Goal: Task Accomplishment & Management: Manage account settings

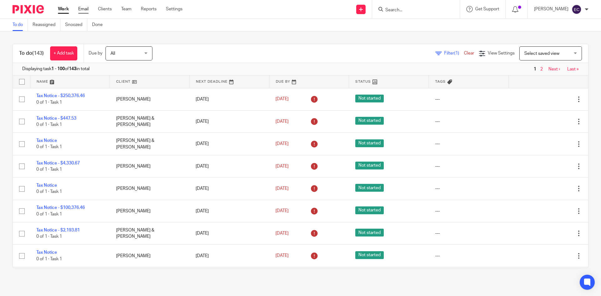
click at [88, 11] on link "Email" at bounding box center [83, 9] width 10 height 6
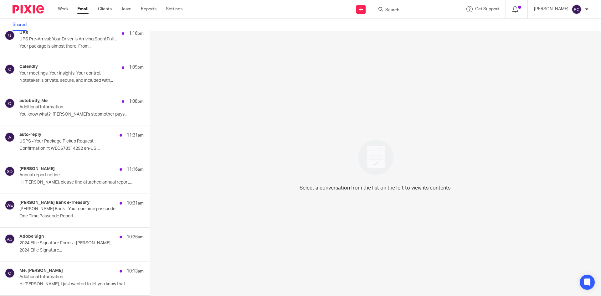
scroll to position [120, 0]
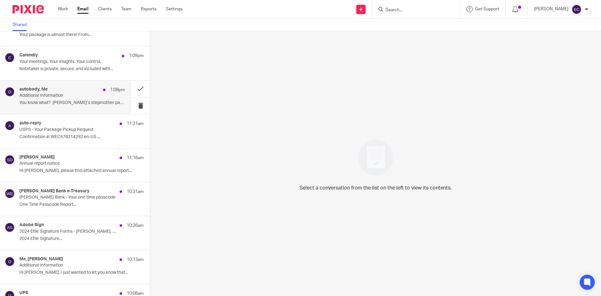
click at [53, 103] on p "You know what? Diane’s stepmother pays..." at bounding box center [71, 102] width 105 height 5
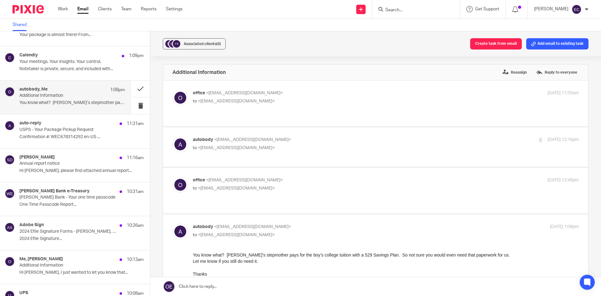
scroll to position [0, 0]
click at [59, 165] on p "Annual report notice" at bounding box center [61, 163] width 85 height 5
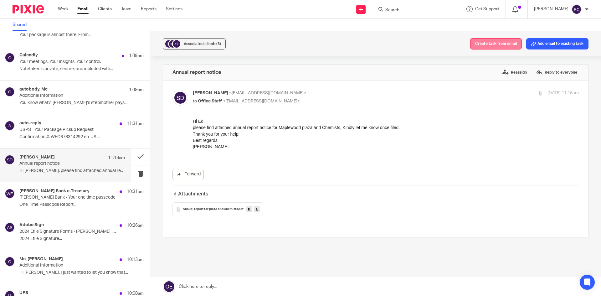
click at [490, 45] on button "Create task from email" at bounding box center [496, 43] width 52 height 11
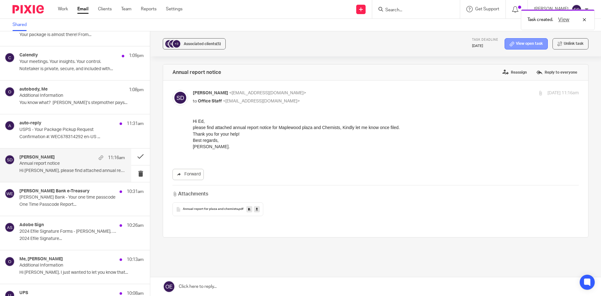
click at [515, 44] on link "View open task" at bounding box center [526, 43] width 43 height 11
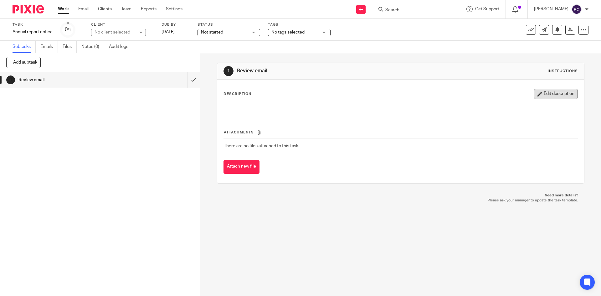
click at [543, 95] on button "Edit description" at bounding box center [556, 94] width 44 height 10
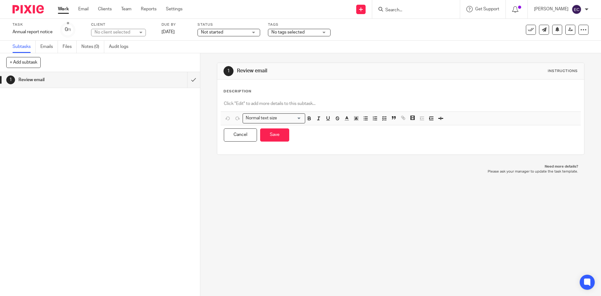
click at [307, 102] on p at bounding box center [400, 103] width 353 height 6
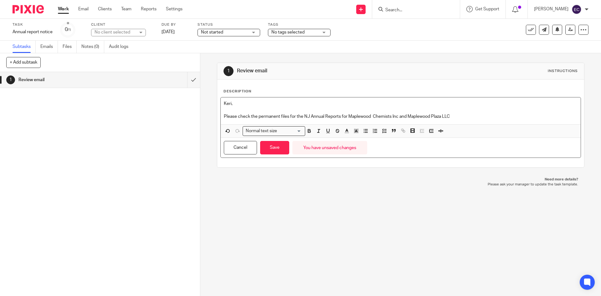
click at [396, 115] on p "Please check the permanent files for the NJ Annual Reports for Maplewood Chemis…" at bounding box center [400, 116] width 353 height 6
drag, startPoint x: 457, startPoint y: 112, endPoint x: 468, endPoint y: 95, distance: 20.8
click at [461, 110] on p at bounding box center [400, 110] width 353 height 6
drag, startPoint x: 452, startPoint y: 116, endPoint x: 454, endPoint y: 104, distance: 11.9
click at [452, 115] on p "Please check the permanent files for the NJ Annual Reports for Maplewood Chemis…" at bounding box center [400, 116] width 353 height 6
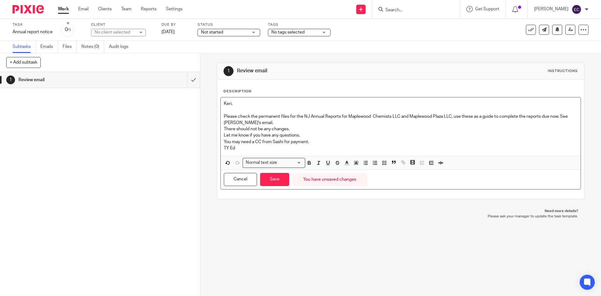
click at [131, 33] on div "No client selected" at bounding box center [115, 32] width 41 height 6
type input "Maple"
click at [122, 63] on li "Maplewood Chemists LLC" at bounding box center [119, 63] width 54 height 19
click at [171, 31] on link "Sep 16, 2025" at bounding box center [175, 32] width 28 height 7
click at [582, 18] on div at bounding box center [579, 20] width 17 height 8
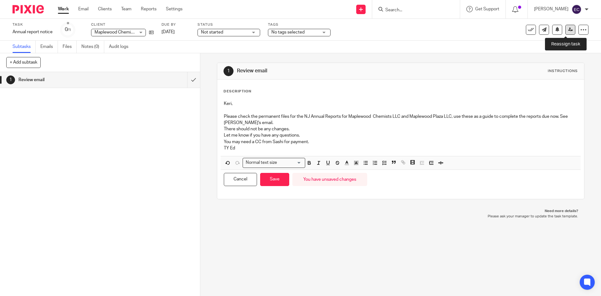
click at [568, 31] on icon at bounding box center [570, 29] width 5 height 5
click at [568, 30] on icon at bounding box center [570, 29] width 5 height 5
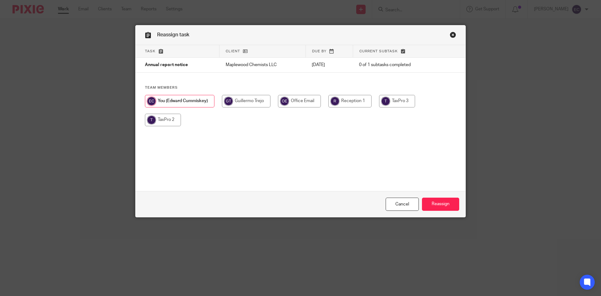
drag, startPoint x: 162, startPoint y: 122, endPoint x: 167, endPoint y: 124, distance: 5.9
click at [162, 122] on input "radio" at bounding box center [163, 120] width 36 height 13
radio input "true"
click at [437, 201] on input "Reassign" at bounding box center [440, 203] width 37 height 13
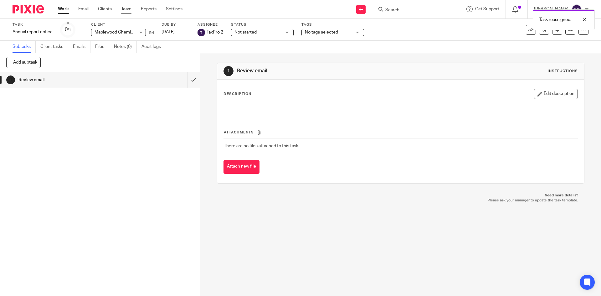
click at [126, 10] on link "Team" at bounding box center [126, 9] width 10 height 6
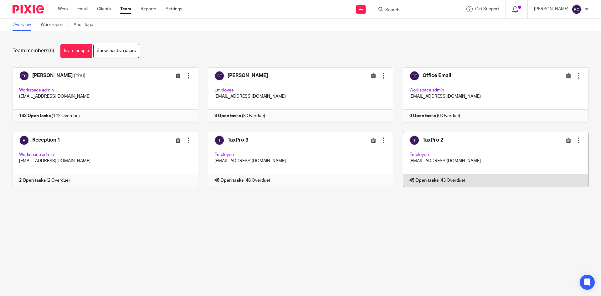
click at [430, 151] on link at bounding box center [490, 159] width 195 height 55
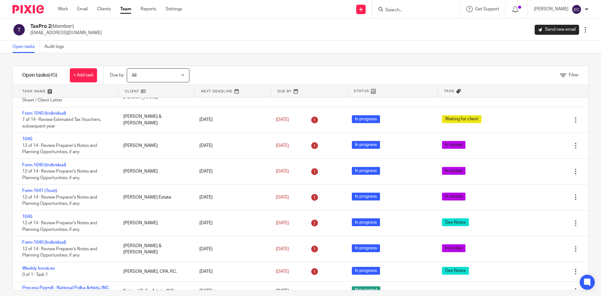
scroll to position [950, 0]
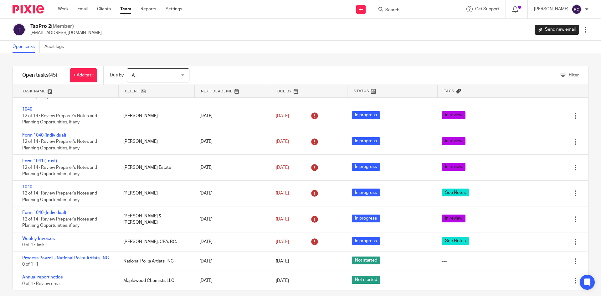
click at [124, 8] on link "Team" at bounding box center [125, 9] width 11 height 6
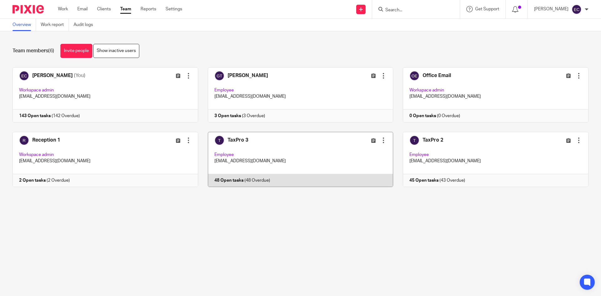
click at [233, 160] on link at bounding box center [295, 159] width 195 height 55
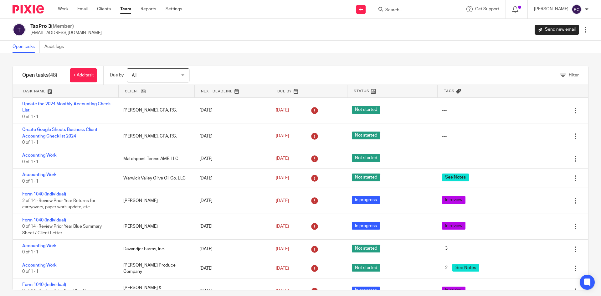
click at [121, 8] on link "Team" at bounding box center [125, 9] width 11 height 6
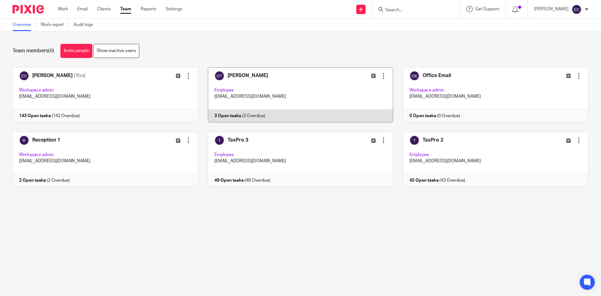
click at [295, 90] on link at bounding box center [295, 94] width 195 height 55
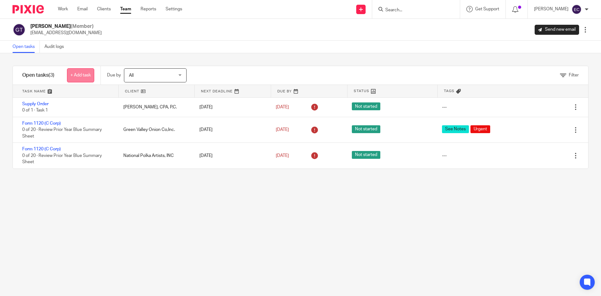
click at [90, 79] on link "+ Add task" at bounding box center [80, 75] width 27 height 14
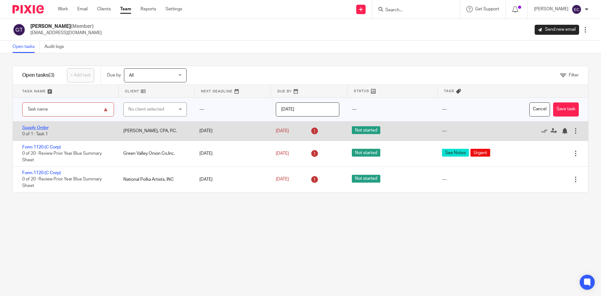
click at [41, 128] on link "Supply Order" at bounding box center [35, 128] width 26 height 4
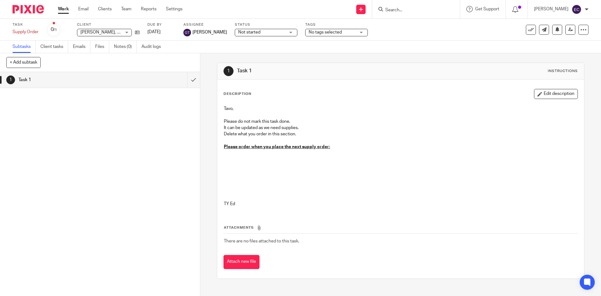
click at [341, 146] on p "Please order when you place the next supply order:" at bounding box center [400, 147] width 353 height 6
click at [330, 146] on p "Please order when you place the next supply order:" at bounding box center [400, 147] width 353 height 6
click at [226, 159] on p at bounding box center [400, 159] width 353 height 6
drag, startPoint x: 543, startPoint y: 93, endPoint x: 505, endPoint y: 100, distance: 37.8
click at [542, 93] on button "Edit description" at bounding box center [556, 94] width 44 height 10
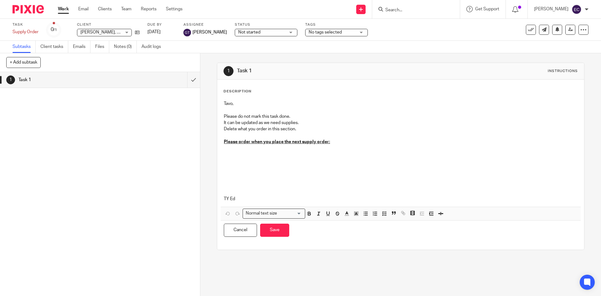
click at [224, 154] on p at bounding box center [400, 154] width 353 height 6
click at [275, 235] on button "Save" at bounding box center [274, 229] width 29 height 13
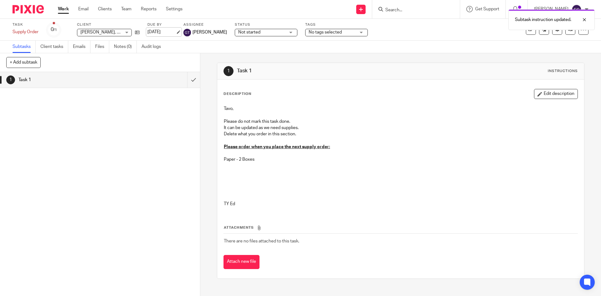
click at [161, 33] on link "Jun 20, 2025" at bounding box center [161, 32] width 28 height 7
click at [155, 30] on link "Sep 19, 2025" at bounding box center [161, 32] width 28 height 7
click at [128, 8] on link "Team" at bounding box center [126, 9] width 10 height 6
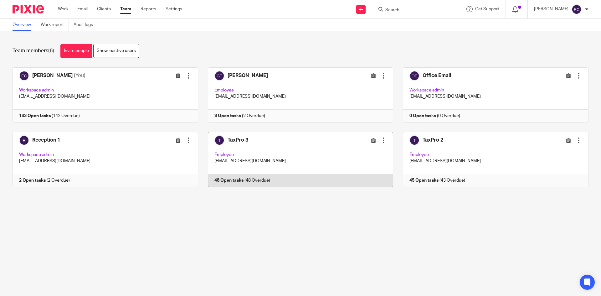
click at [242, 149] on link at bounding box center [295, 159] width 195 height 55
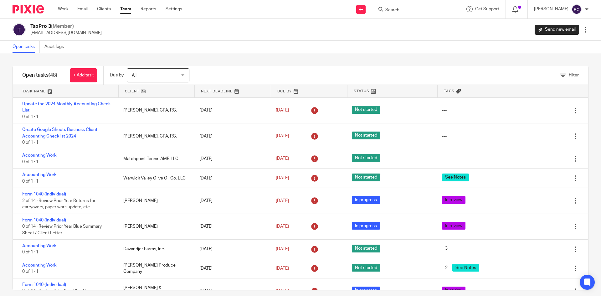
click at [126, 9] on link "Team" at bounding box center [125, 9] width 11 height 6
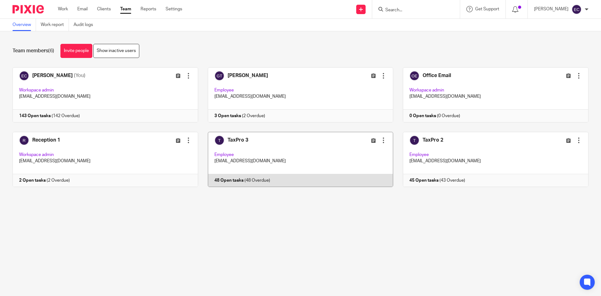
click at [246, 150] on link at bounding box center [295, 159] width 195 height 55
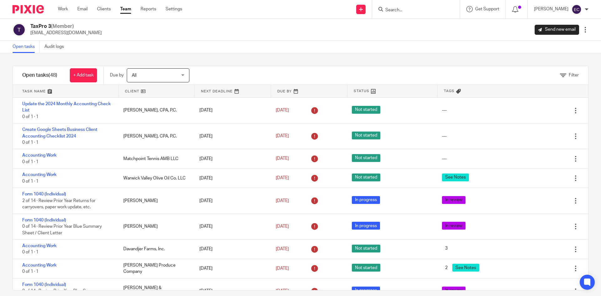
click at [127, 9] on link "Team" at bounding box center [125, 9] width 11 height 6
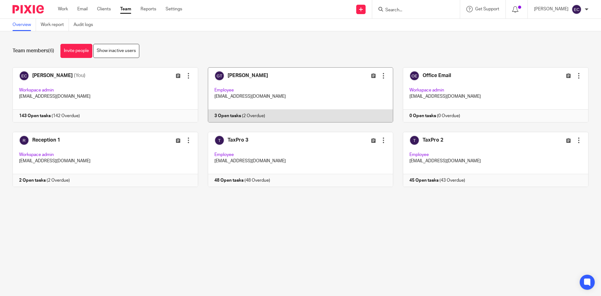
click at [238, 73] on link at bounding box center [295, 94] width 195 height 55
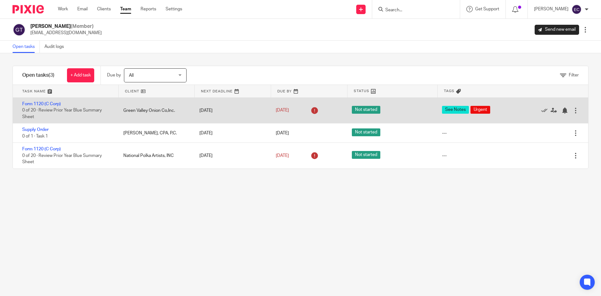
click at [446, 113] on span "See Notes" at bounding box center [455, 110] width 27 height 8
click at [53, 100] on div "Form 1120 (C Corp) 0 of 20 · Review Prior Year Blue Summary Sheet" at bounding box center [65, 110] width 104 height 25
click at [51, 102] on link "Form 1120 (C Corp)" at bounding box center [41, 104] width 38 height 4
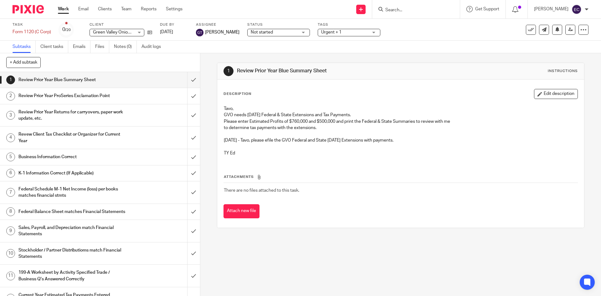
click at [409, 140] on p "[DATE] - Tavo, please efile the GVO Federal and State [DATE] Extensions with pa…" at bounding box center [400, 140] width 353 height 6
drag, startPoint x: 403, startPoint y: 142, endPoint x: 455, endPoint y: 122, distance: 55.9
click at [405, 141] on p "[DATE] - Tavo, please efile the GVO Federal and State [DATE] Extensions with pa…" at bounding box center [400, 140] width 353 height 6
click at [543, 95] on button "Edit description" at bounding box center [556, 94] width 44 height 10
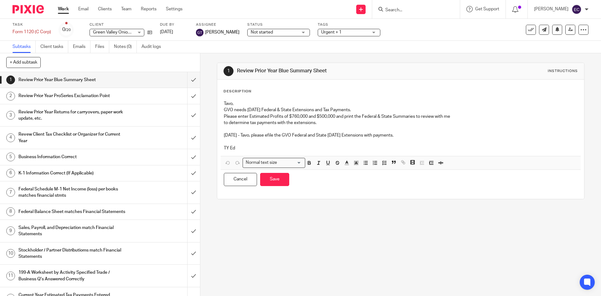
click at [406, 135] on p "[DATE] - Tavo, please efile the GVO Federal and State [DATE] Extensions with pa…" at bounding box center [400, 135] width 353 height 6
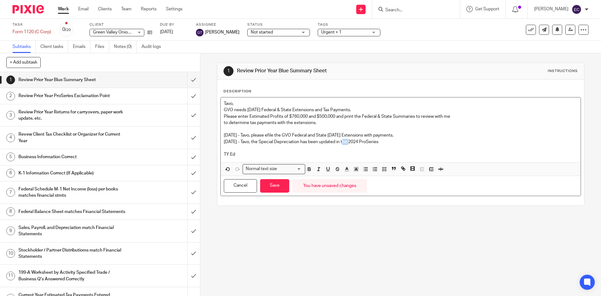
drag, startPoint x: 348, startPoint y: 141, endPoint x: 342, endPoint y: 141, distance: 6.3
click at [342, 141] on p "9/16/25 - Tavo, the Special Depreciation has been updated in the 2024 ProSeries" at bounding box center [400, 142] width 353 height 6
drag, startPoint x: 378, startPoint y: 140, endPoint x: 405, endPoint y: 131, distance: 28.3
click at [380, 139] on p "9/16/25 - Tavo, the Special Depreciation has been updated in 2024 ProSeries" at bounding box center [400, 142] width 353 height 6
click at [342, 142] on p "9/16/25 - Tavo, the Special Depreciation has been updated in 2024 ProSeries" at bounding box center [400, 142] width 353 height 6
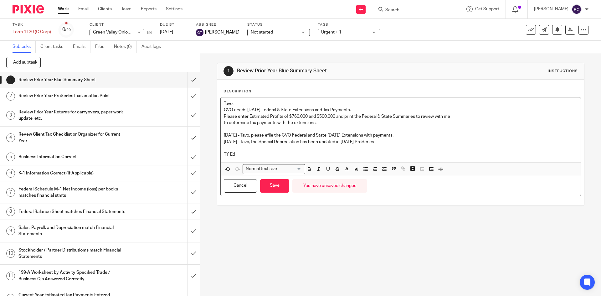
click at [386, 144] on p "9/16/25 - Tavo, the Special Depreciation has been updated in 2024 ProSeries" at bounding box center [400, 142] width 353 height 6
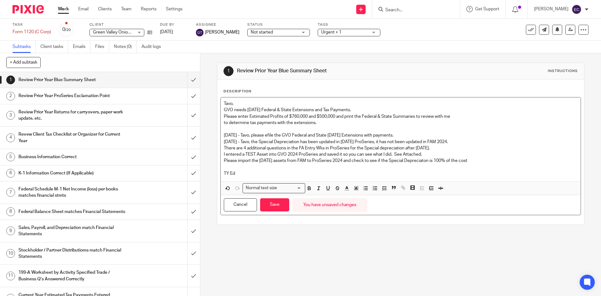
drag, startPoint x: 444, startPoint y: 162, endPoint x: 444, endPoint y: 151, distance: 11.6
click at [444, 161] on p "Please import the 6/30/25 assets from FAM to ProSeries 2024 and check to see if…" at bounding box center [400, 160] width 353 height 6
drag, startPoint x: 491, startPoint y: 157, endPoint x: 499, endPoint y: 144, distance: 15.7
click at [493, 156] on div "Tavo, GVO needs 6/30/25 Federal & State Extensions and Tax Payments. Please ent…" at bounding box center [401, 139] width 360 height 84
click at [489, 161] on p "Please import the 6/30/25 assets from FAM to ProSeries 2024 and check to see if…" at bounding box center [400, 160] width 353 height 6
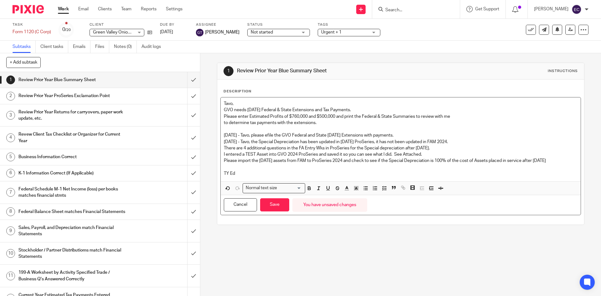
drag, startPoint x: 222, startPoint y: 166, endPoint x: 226, endPoint y: 164, distance: 4.7
click at [224, 164] on p "Please import the 6/30/25 assets from FAM to ProSeries 2024 and check to see if…" at bounding box center [400, 160] width 353 height 6
drag, startPoint x: 237, startPoint y: 168, endPoint x: 221, endPoint y: 169, distance: 15.7
click at [221, 169] on div "Tavo, GVO needs 6/30/25 Federal & State Extensions and Tax Payments. Please ent…" at bounding box center [401, 139] width 360 height 84
click at [555, 159] on p "Please import the 6/30/25 assets from FAM to ProSeries 2024 and check to see if…" at bounding box center [400, 160] width 353 height 6
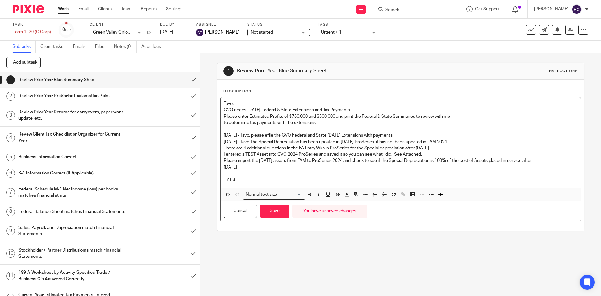
click at [244, 165] on p "1/19/25" at bounding box center [400, 167] width 353 height 6
click at [265, 168] on p "1/19/25" at bounding box center [400, 167] width 353 height 6
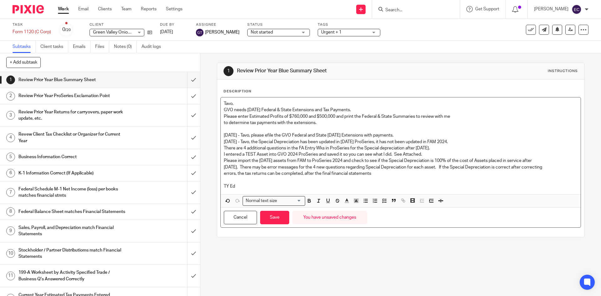
click at [334, 171] on p "errors, the tax returns can be completed, after the final financial statements" at bounding box center [400, 173] width 353 height 6
drag, startPoint x: 333, startPoint y: 170, endPoint x: 339, endPoint y: 160, distance: 12.1
click at [333, 170] on p "errors, the tax returns can be completed, after the final financial statements" at bounding box center [400, 173] width 353 height 6
click at [333, 174] on p "errors, the tax returns can be completed, after the final financial statements" at bounding box center [400, 173] width 353 height 6
drag, startPoint x: 428, startPoint y: 175, endPoint x: 428, endPoint y: 172, distance: 3.8
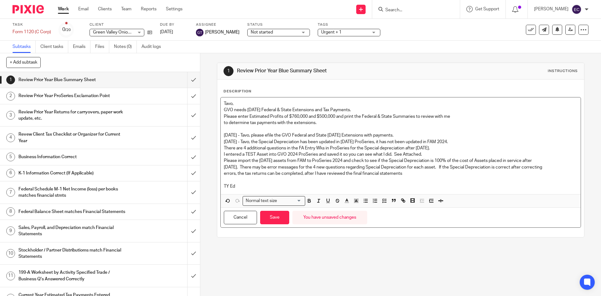
click at [428, 172] on div "Tavo, GVO needs 6/30/25 Federal & State Extensions and Tax Payments. Please ent…" at bounding box center [401, 145] width 360 height 97
click at [422, 173] on p "errors, the tax returns can be completed, after I have reviewed the final finan…" at bounding box center [400, 173] width 353 height 6
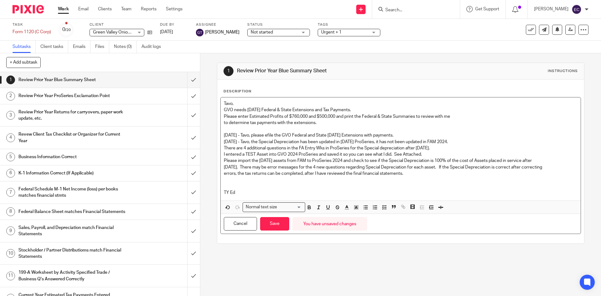
click at [436, 171] on p "errors, the tax returns can be completed, after I have reviewed the final finan…" at bounding box center [400, 173] width 353 height 6
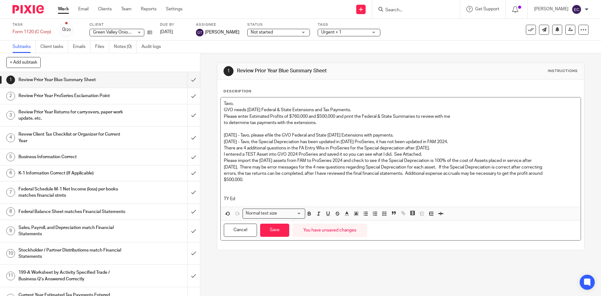
click at [420, 133] on p "9/12/25 - Tavo, please efile the GVO Federal and State 6/30/25 Extensions with …" at bounding box center [400, 135] width 353 height 6
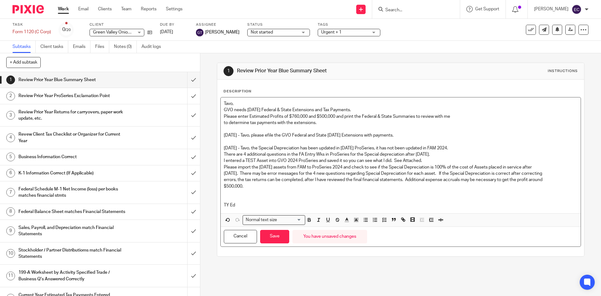
drag, startPoint x: 222, startPoint y: 149, endPoint x: 489, endPoint y: 186, distance: 269.6
click at [489, 184] on div "Tavo, GVO needs 6/30/25 Federal & State Extensions and Tax Payments. Please ent…" at bounding box center [401, 155] width 360 height 116
click at [308, 221] on icon "button" at bounding box center [309, 221] width 3 height 2
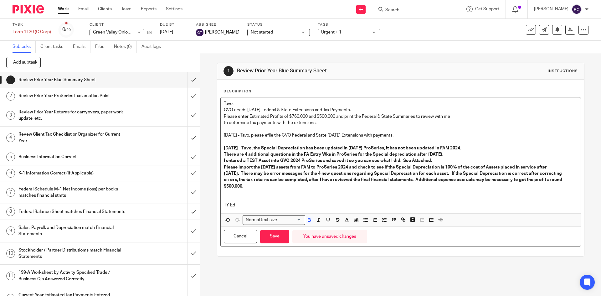
click at [363, 196] on p at bounding box center [400, 192] width 353 height 6
drag, startPoint x: 222, startPoint y: 179, endPoint x: 237, endPoint y: 171, distance: 17.1
click at [222, 179] on div "Tavo, GVO needs 6/30/25 Federal & State Extensions and Tax Payments. Please ent…" at bounding box center [401, 155] width 360 height 116
drag, startPoint x: 221, startPoint y: 180, endPoint x: 254, endPoint y: 176, distance: 33.7
click at [252, 178] on div "Tavo, GVO needs 6/30/25 Federal & State Extensions and Tax Payments. Please ent…" at bounding box center [401, 155] width 360 height 116
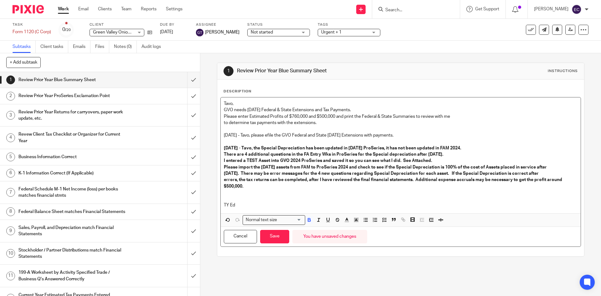
click at [242, 183] on p "errors, the tax returns can be completed, after I have reviewed the final finan…" at bounding box center [400, 180] width 353 height 6
drag, startPoint x: 222, startPoint y: 186, endPoint x: 235, endPoint y: 185, distance: 13.5
click at [235, 182] on strong "errors, the tax returns can be completed, after I have reviewed the final finan…" at bounding box center [393, 179] width 338 height 4
click at [243, 183] on p "errors, the tax returns can be completed, after I have reviewed the final finan…" at bounding box center [400, 180] width 353 height 6
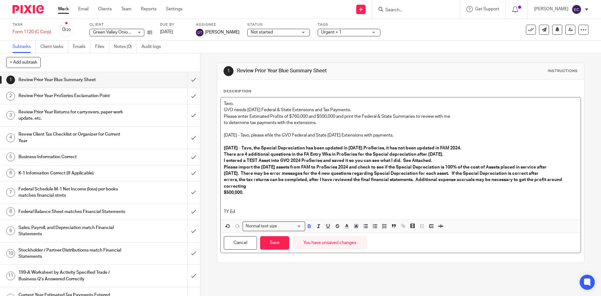
click at [242, 179] on strong "errors, the tax returns can be completed, after I have reviewed the final finan…" at bounding box center [395, 182] width 343 height 11
click at [539, 171] on strong "1/19/25. There may be error messages for the 4 new questions regarding Special …" at bounding box center [381, 173] width 315 height 4
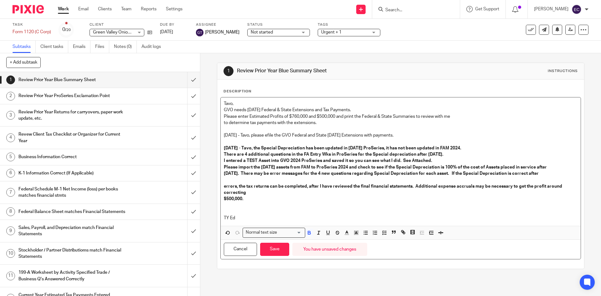
drag, startPoint x: 263, startPoint y: 192, endPoint x: 242, endPoint y: 191, distance: 20.7
click at [242, 191] on strong "errors, the tax returns can be completed, after I have reviewed the final finan…" at bounding box center [395, 189] width 343 height 11
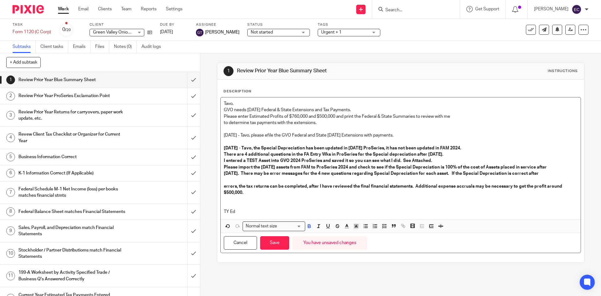
click at [244, 179] on strong at bounding box center [235, 179] width 23 height 4
click at [242, 179] on strong at bounding box center [235, 179] width 23 height 4
drag, startPoint x: 245, startPoint y: 179, endPoint x: 276, endPoint y: 161, distance: 35.6
click at [246, 179] on strong "correcting" at bounding box center [235, 179] width 22 height 4
drag, startPoint x: 241, startPoint y: 187, endPoint x: 433, endPoint y: 186, distance: 191.5
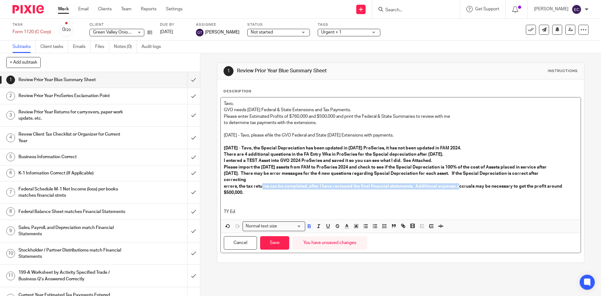
click at [433, 186] on strong "errors, the tax returns can be completed, after I have reviewed the final finan…" at bounding box center [393, 186] width 338 height 4
drag, startPoint x: 297, startPoint y: 206, endPoint x: 302, endPoint y: 213, distance: 8.6
click at [302, 208] on p at bounding box center [400, 205] width 353 height 6
drag, startPoint x: 431, startPoint y: 185, endPoint x: 425, endPoint y: 186, distance: 6.6
click at [425, 186] on strong "errors, the tax returns can be completed, after I have reviewed the final finan…" at bounding box center [393, 186] width 338 height 4
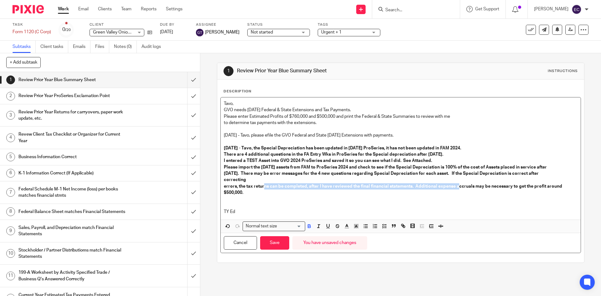
drag, startPoint x: 433, startPoint y: 187, endPoint x: 243, endPoint y: 189, distance: 189.4
click at [243, 189] on p "errors, the tax returns can be completed, after I have reviewed the final finan…" at bounding box center [400, 186] width 353 height 6
click at [267, 178] on p "correcting" at bounding box center [400, 180] width 353 height 6
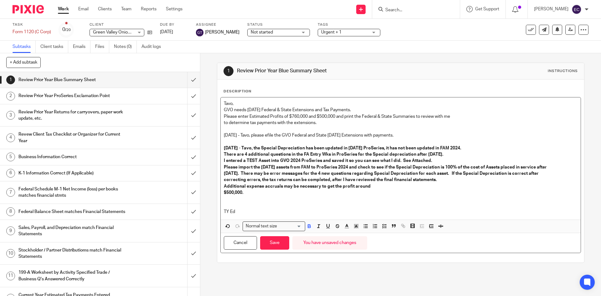
click at [244, 186] on strong "Additional expense accruals may be necessary to get the profit around" at bounding box center [297, 186] width 147 height 4
drag, startPoint x: 242, startPoint y: 190, endPoint x: 263, endPoint y: 193, distance: 21.1
click at [263, 193] on p "$500,000." at bounding box center [400, 192] width 353 height 6
click at [393, 187] on p "Additional expense accruals may be necessary to get the profit around" at bounding box center [400, 186] width 353 height 6
click at [371, 186] on strong "Additional expense accruals may be necessary to get the profit around" at bounding box center [297, 186] width 147 height 4
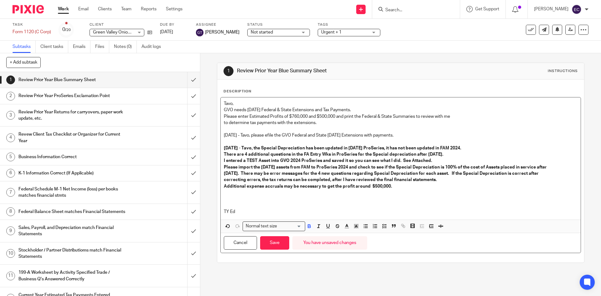
drag, startPoint x: 387, startPoint y: 184, endPoint x: 403, endPoint y: 161, distance: 27.7
click at [390, 181] on div "Tavo, GVO needs 6/30/25 Federal & State Extensions and Tax Payments. Please ent…" at bounding box center [401, 158] width 360 height 122
click at [390, 185] on strong "Additional expense accruals may be necessary to get the profit around $500,000." at bounding box center [308, 186] width 168 height 4
click at [426, 189] on div "Tavo, GVO needs 6/30/25 Federal & State Extensions and Tax Payments. Please ent…" at bounding box center [401, 158] width 360 height 122
click at [277, 205] on p at bounding box center [400, 205] width 353 height 6
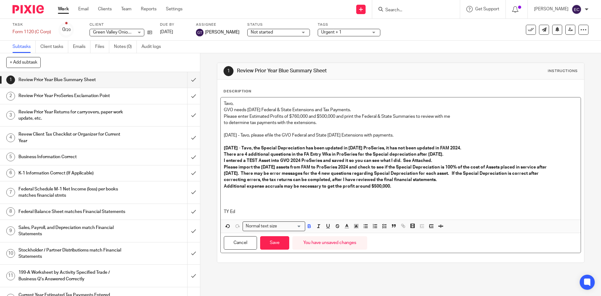
drag, startPoint x: 250, startPoint y: 193, endPoint x: 252, endPoint y: 196, distance: 3.4
click at [250, 194] on p at bounding box center [400, 192] width 353 height 6
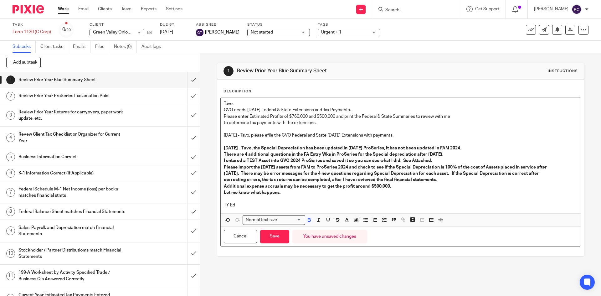
click at [490, 206] on p "TY Ed" at bounding box center [400, 205] width 353 height 6
click at [171, 31] on link "[DATE]" at bounding box center [174, 32] width 28 height 7
click at [439, 276] on div "1 Review Prior Year Blue Summary Sheet Instructions Description Tavo, GVO needs…" at bounding box center [400, 174] width 401 height 243
click at [580, 29] on icon at bounding box center [583, 30] width 6 height 6
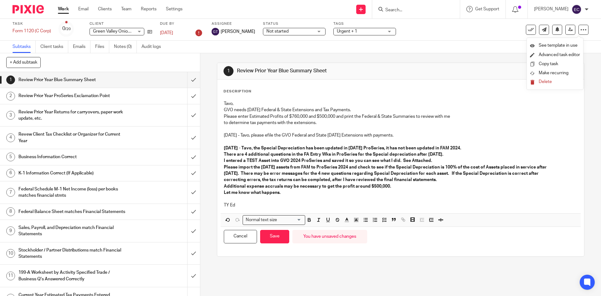
click at [470, 48] on div "Subtasks Client tasks Emails Files Notes (0) Audit logs" at bounding box center [300, 47] width 601 height 13
drag, startPoint x: 429, startPoint y: 161, endPoint x: 448, endPoint y: 160, distance: 18.2
click at [432, 160] on strong "I entered a TEST Asset into GVO 2024 ProSeries and saved it so you can see what…" at bounding box center [328, 160] width 208 height 4
click at [500, 265] on div "1 Review Prior Year Blue Summary Sheet Instructions Description Tavo, GVO needs…" at bounding box center [400, 159] width 367 height 213
click at [277, 237] on button "Save" at bounding box center [274, 236] width 29 height 13
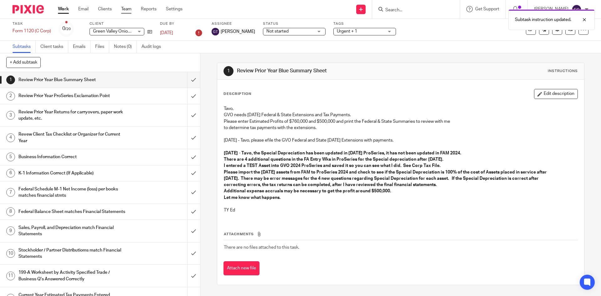
click at [127, 7] on link "Team" at bounding box center [126, 9] width 10 height 6
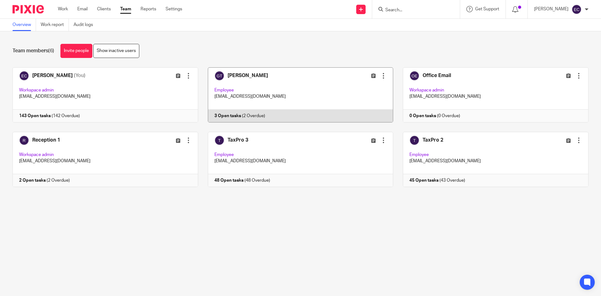
click at [254, 77] on link at bounding box center [295, 94] width 195 height 55
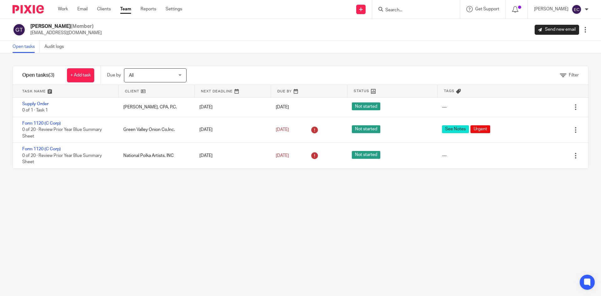
click at [124, 12] on link "Team" at bounding box center [125, 9] width 11 height 6
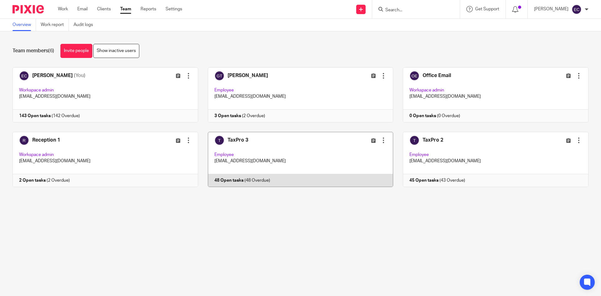
click at [272, 156] on link at bounding box center [295, 159] width 195 height 55
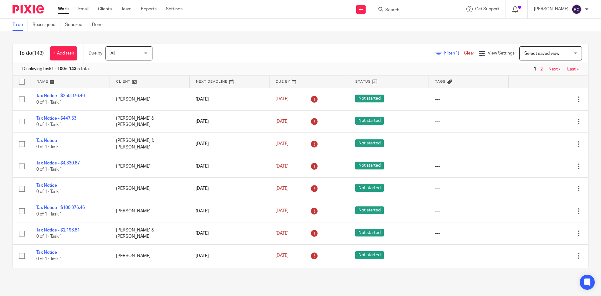
click at [385, 8] on input "Search" at bounding box center [413, 11] width 56 height 6
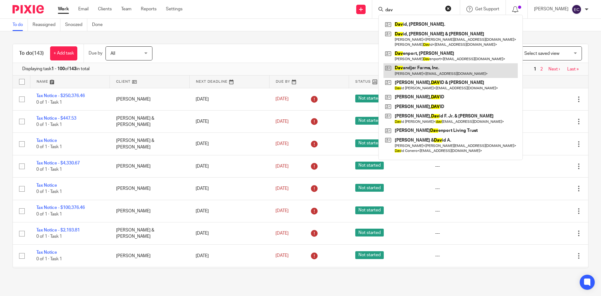
type input "dav"
click at [423, 70] on link at bounding box center [450, 70] width 134 height 14
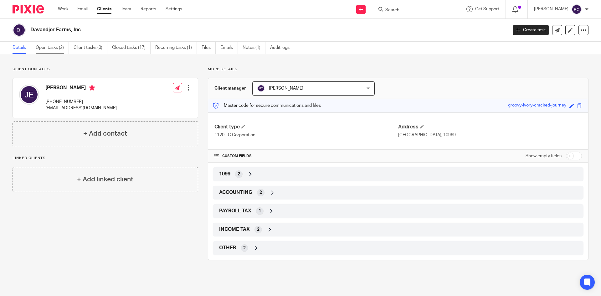
click at [58, 47] on link "Open tasks (2)" at bounding box center [52, 48] width 33 height 12
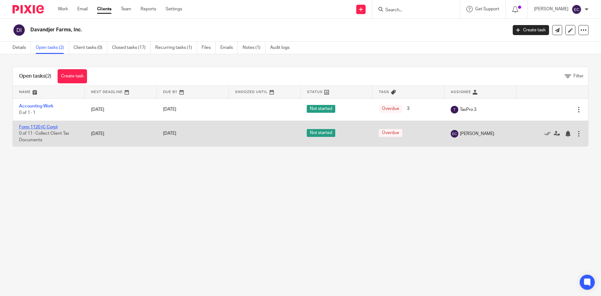
click at [47, 127] on link "Form 1120 (C Corp)" at bounding box center [38, 127] width 38 height 4
click at [554, 134] on icon at bounding box center [557, 134] width 6 height 6
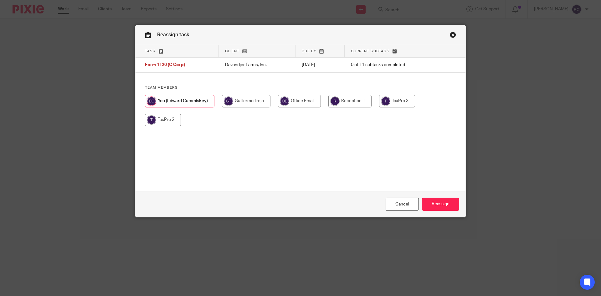
click at [398, 99] on input "radio" at bounding box center [397, 101] width 36 height 13
radio input "true"
click at [438, 208] on input "Reassign" at bounding box center [440, 203] width 37 height 13
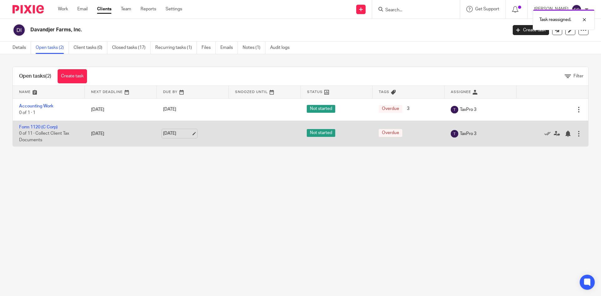
click at [168, 135] on link "[DATE]" at bounding box center [177, 133] width 28 height 7
click at [197, 133] on icon at bounding box center [202, 134] width 10 height 10
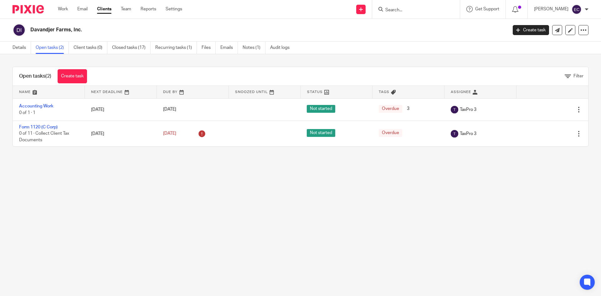
click at [385, 11] on input "Search" at bounding box center [413, 11] width 56 height 6
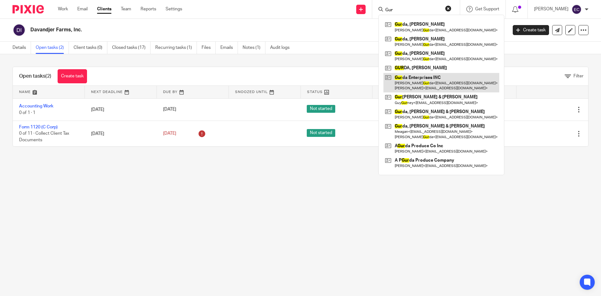
type input "Gur"
click at [427, 81] on link at bounding box center [441, 82] width 116 height 19
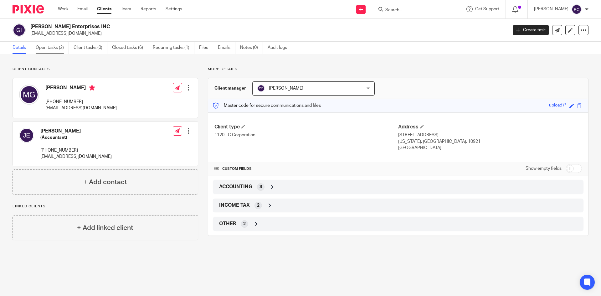
click at [50, 49] on link "Open tasks (2)" at bounding box center [52, 48] width 33 height 12
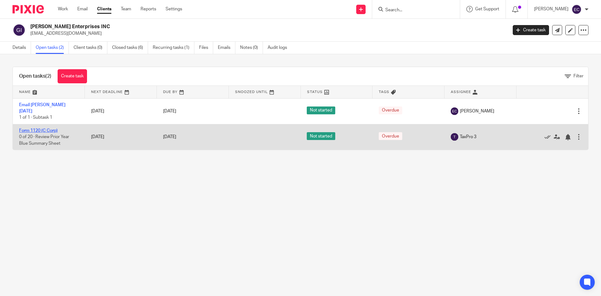
click at [51, 128] on link "Form 1120 (C Corp)" at bounding box center [38, 130] width 38 height 4
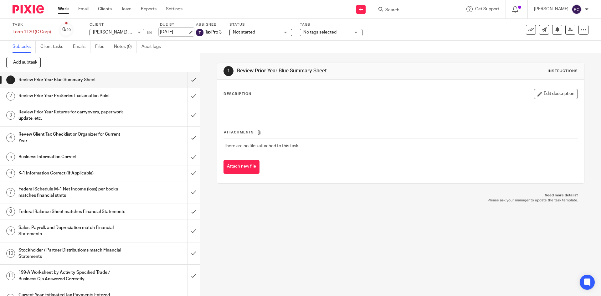
click at [188, 32] on link "[DATE]" at bounding box center [174, 32] width 28 height 7
click at [121, 9] on ul "Work Email Clients Team Reports Settings" at bounding box center [125, 9] width 134 height 6
click at [124, 8] on link "Team" at bounding box center [126, 9] width 10 height 6
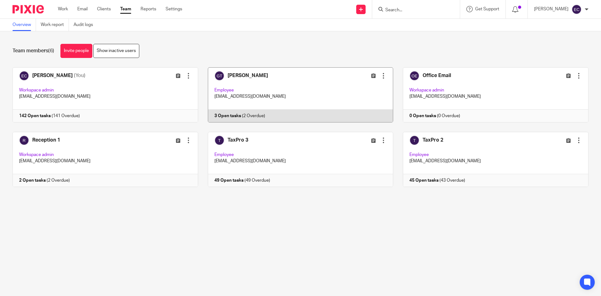
click at [237, 90] on link at bounding box center [295, 94] width 195 height 55
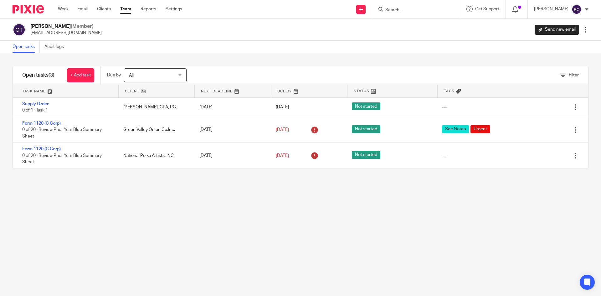
click at [261, 47] on div "Open tasks Audit logs" at bounding box center [300, 47] width 601 height 13
click at [121, 8] on link "Team" at bounding box center [125, 9] width 11 height 6
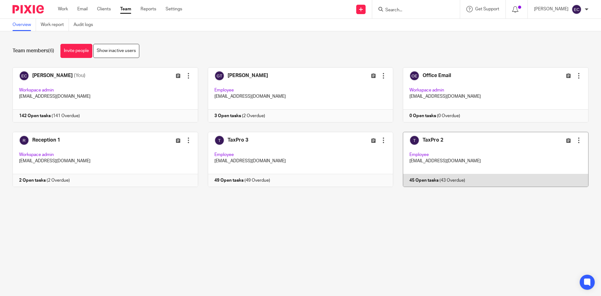
click at [434, 165] on link at bounding box center [490, 159] width 195 height 55
